Goal: Obtain resource: Download file/media

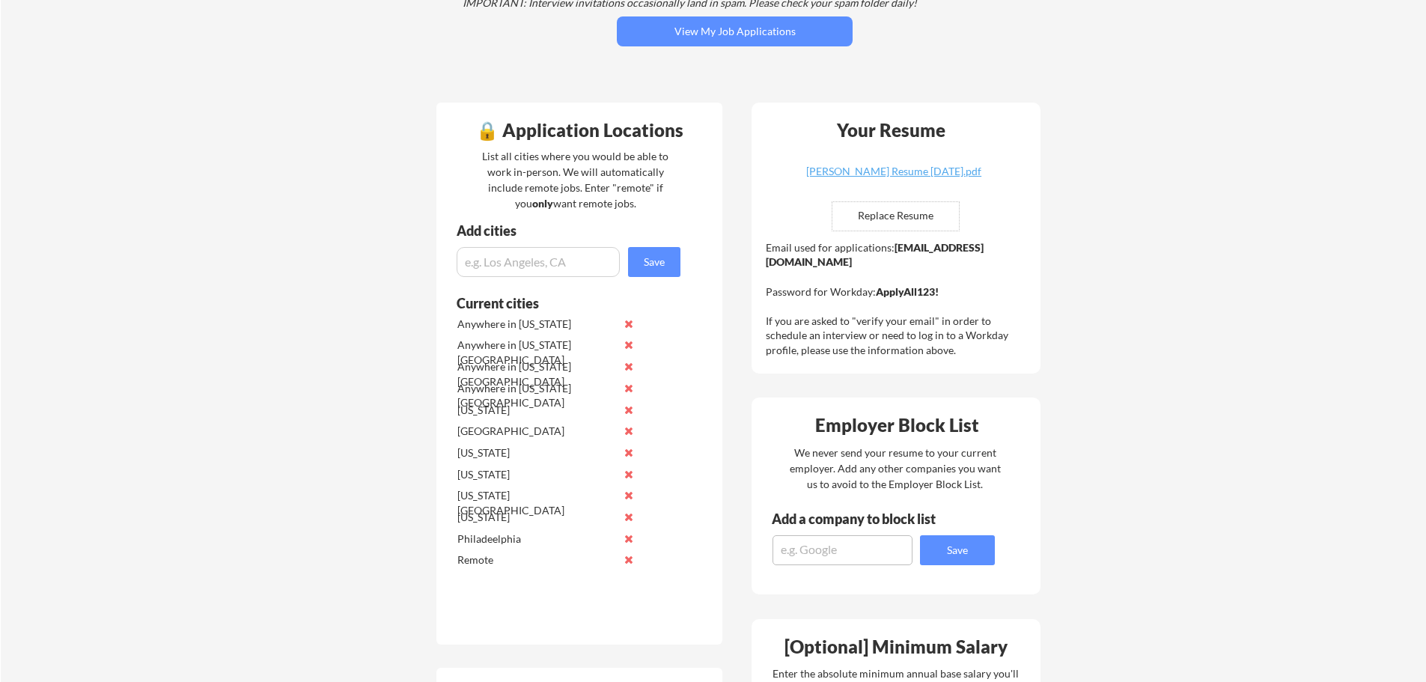
scroll to position [225, 0]
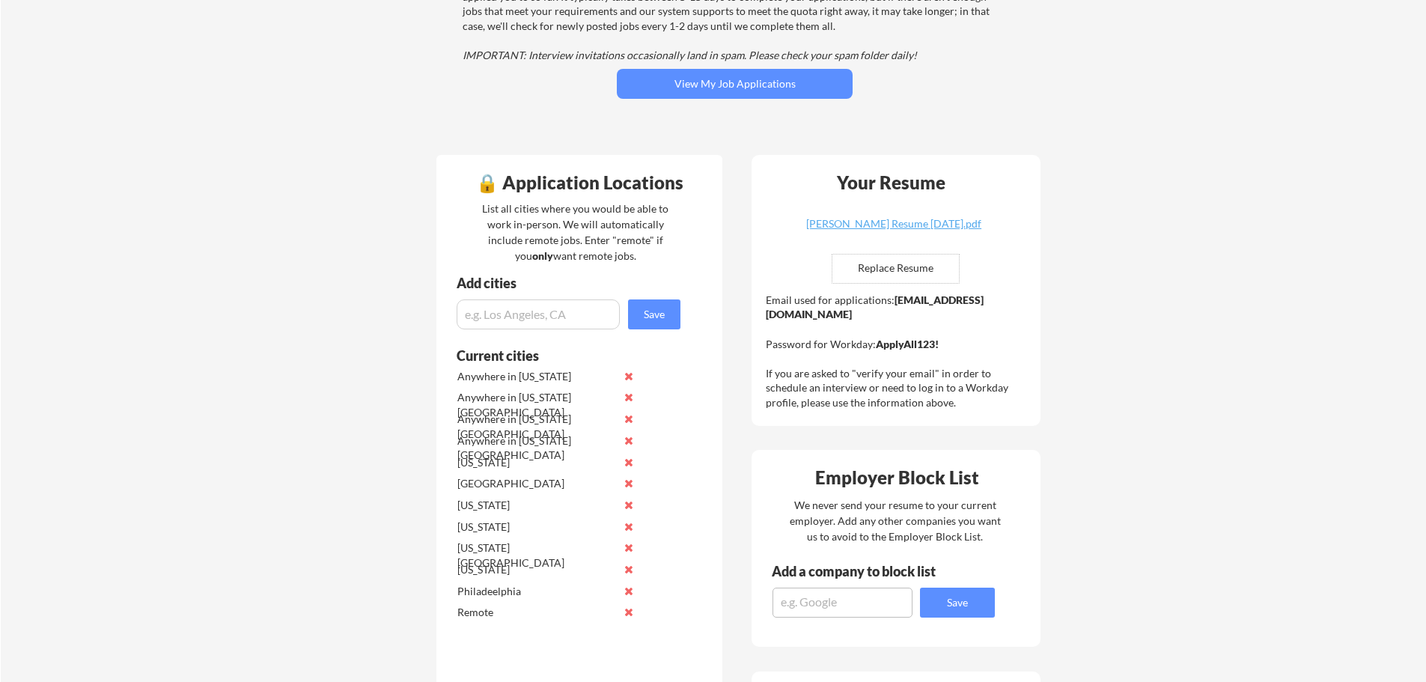
click at [841, 314] on strong "sachin.fatnaney@mailflux.com" at bounding box center [875, 307] width 218 height 28
click at [919, 314] on div "Email used for applications: sachin.fatnaney@mailflux.com Password for Workday:…" at bounding box center [898, 352] width 264 height 118
drag, startPoint x: 916, startPoint y: 315, endPoint x: 767, endPoint y: 314, distance: 149.0
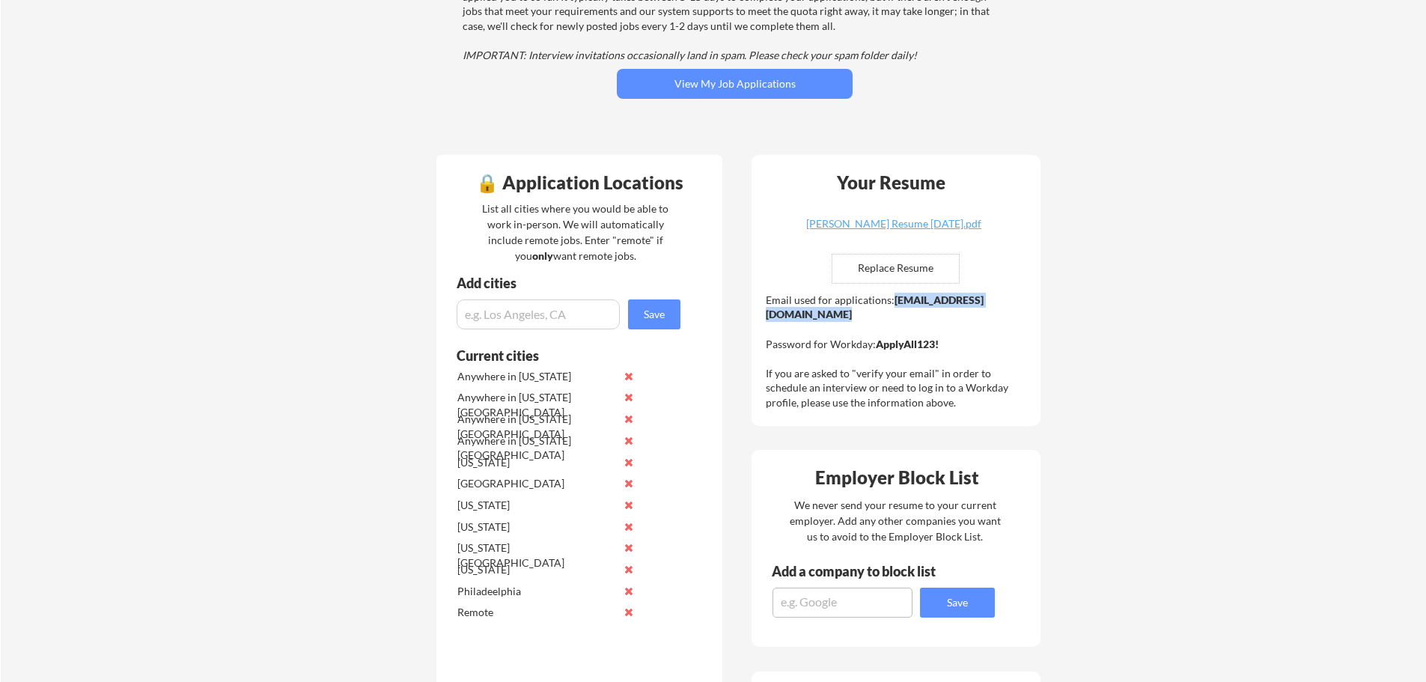
click at [767, 314] on div "Email used for applications: sachin.fatnaney@mailflux.com Password for Workday:…" at bounding box center [898, 352] width 264 height 118
copy strong "sachin.fatnaney@mailflux.com"
click at [886, 341] on strong "ApplyAll123!" at bounding box center [907, 344] width 63 height 13
drag, startPoint x: 943, startPoint y: 347, endPoint x: 877, endPoint y: 347, distance: 66.6
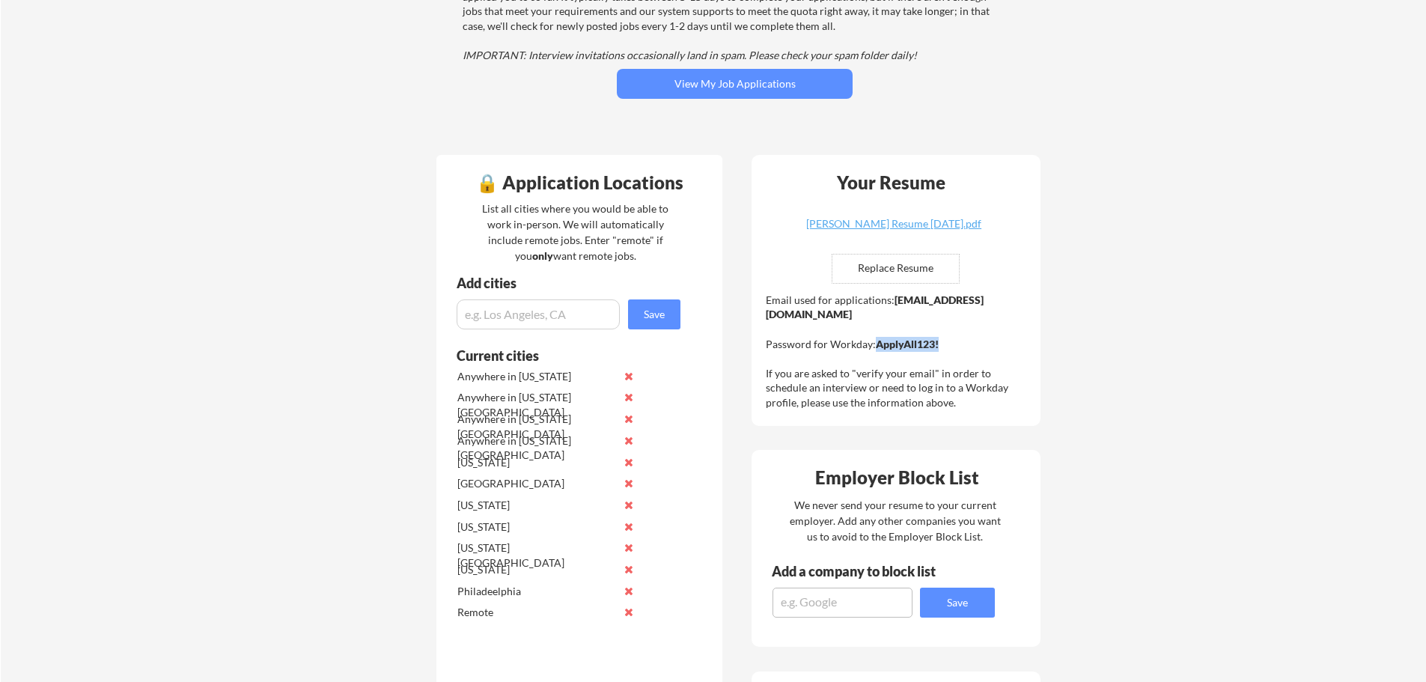
click at [877, 347] on div "Email used for applications: sachin.fatnaney@mailflux.com Password for Workday:…" at bounding box center [898, 352] width 264 height 118
copy strong "ApplyAll123!"
drag, startPoint x: 920, startPoint y: 315, endPoint x: 768, endPoint y: 318, distance: 152.0
click at [768, 318] on div "Email used for applications: sachin.fatnaney@mailflux.com Password for Workday:…" at bounding box center [898, 352] width 264 height 118
copy strong "sachin.fatnaney@mailflux.com"
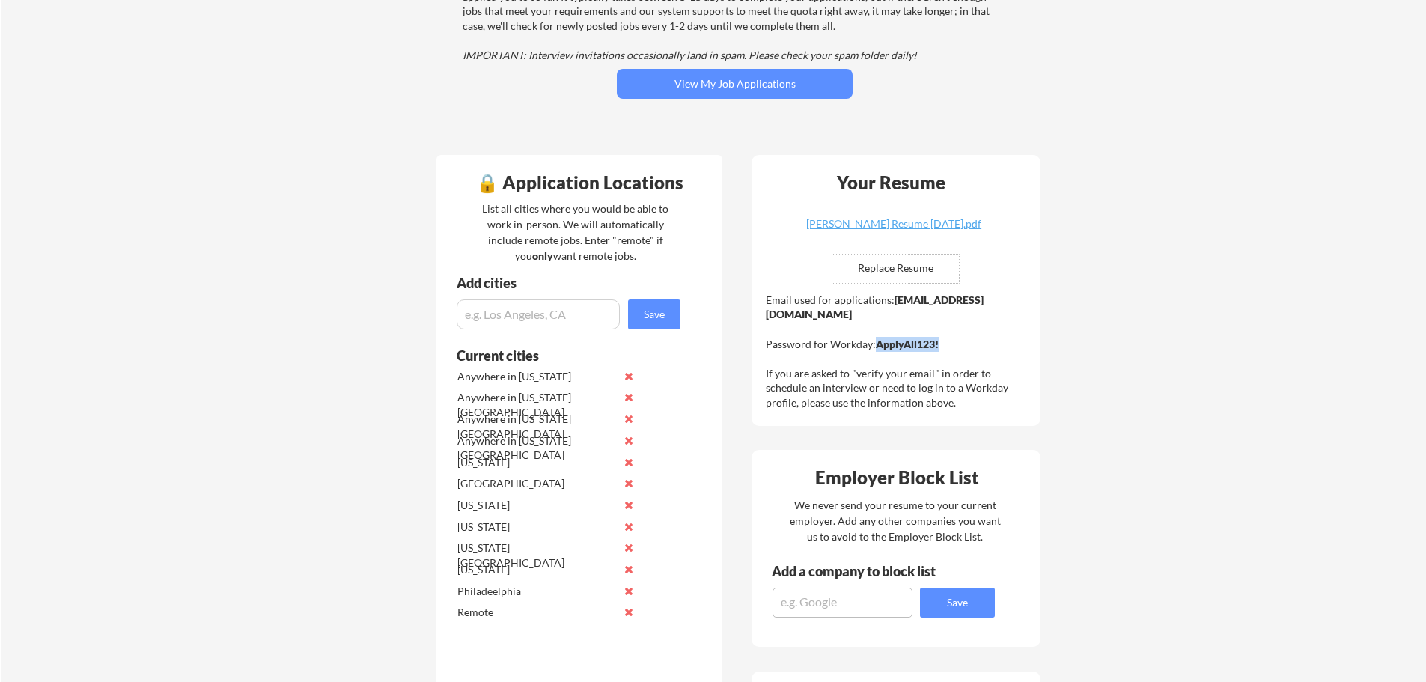
drag, startPoint x: 927, startPoint y: 340, endPoint x: 878, endPoint y: 341, distance: 48.7
click at [878, 341] on div "Email used for applications: sachin.fatnaney@mailflux.com Password for Workday:…" at bounding box center [898, 352] width 264 height 118
copy strong "ApplyAll123!"
click at [938, 226] on div "Sachin Fatnaney Resume 8-26-25.pdf" at bounding box center [894, 224] width 178 height 10
